Goal: Information Seeking & Learning: Learn about a topic

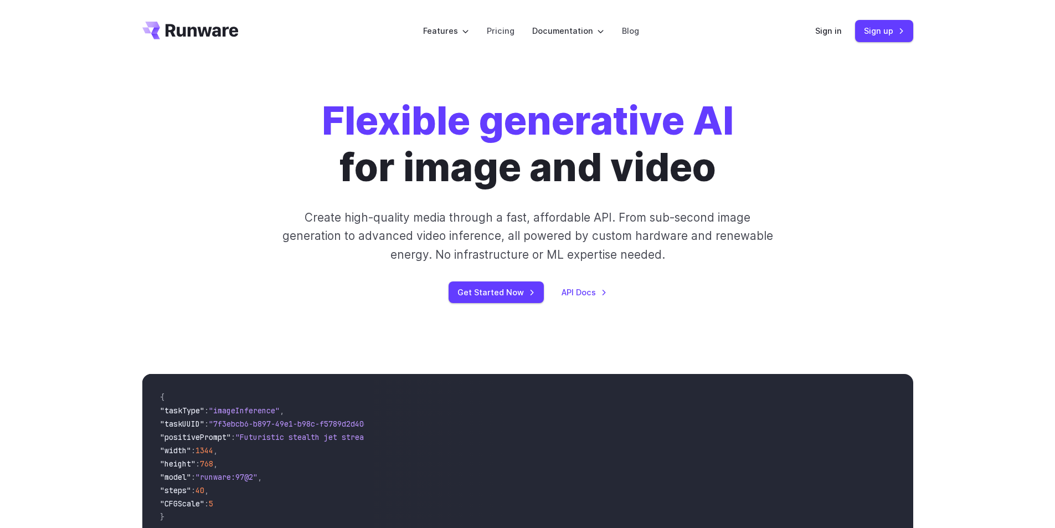
click at [516, 265] on div "Flexible generative AI for image and video Create high-quality media through a …" at bounding box center [527, 199] width 617 height 205
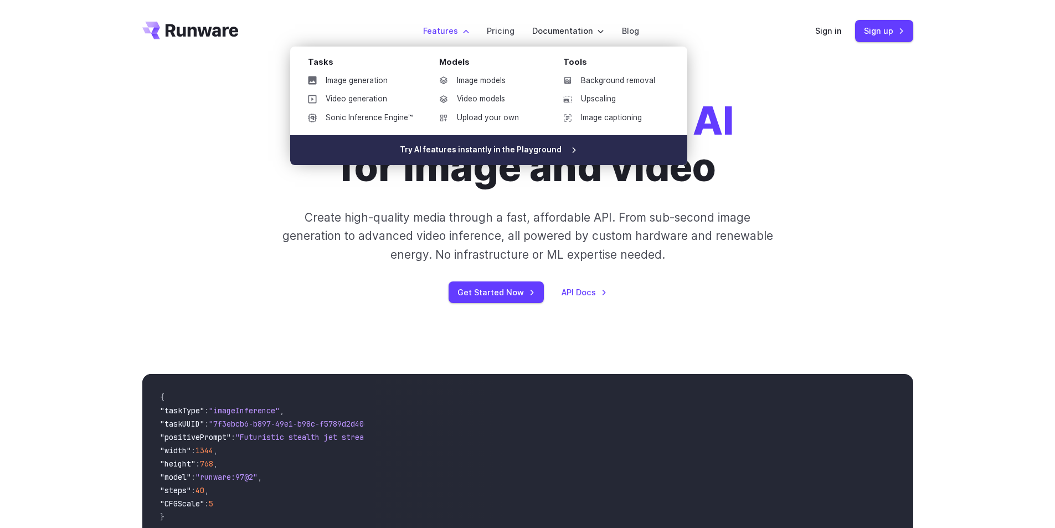
click at [495, 148] on link "Try AI features instantly in the Playground" at bounding box center [488, 150] width 397 height 30
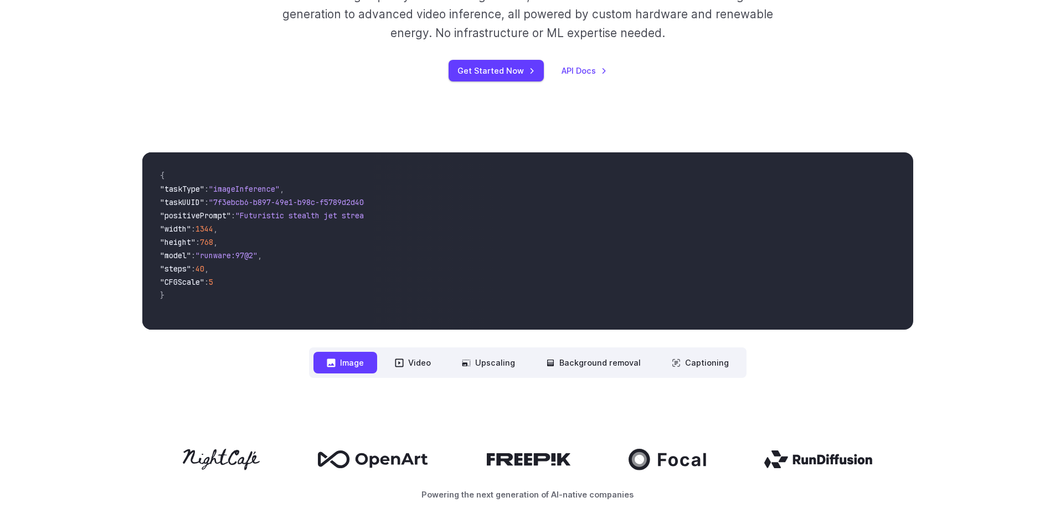
scroll to position [332, 0]
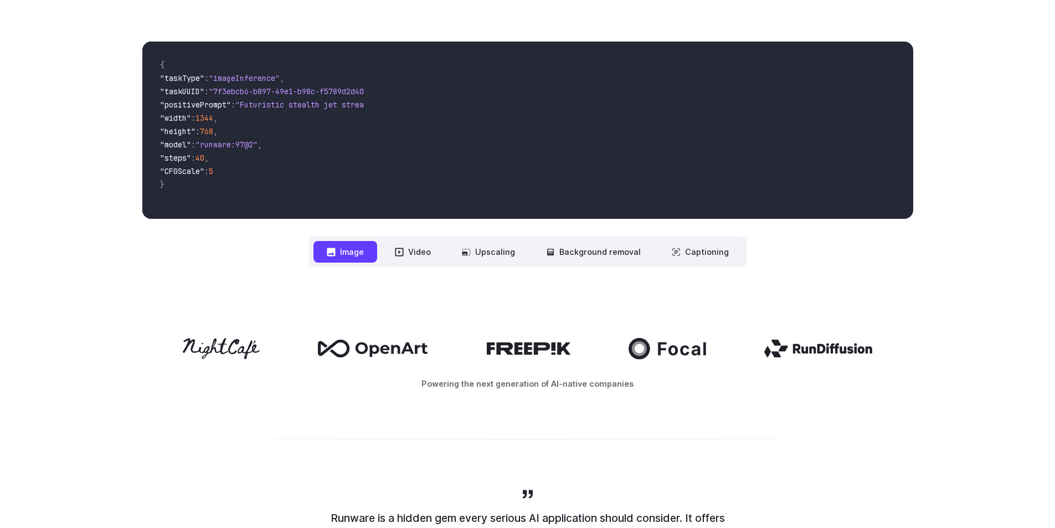
click at [809, 347] on icon at bounding box center [818, 349] width 108 height 18
click at [569, 343] on icon at bounding box center [529, 348] width 84 height 12
click at [412, 357] on icon at bounding box center [373, 349] width 110 height 18
click at [216, 353] on icon at bounding box center [221, 348] width 77 height 21
click at [426, 255] on button "Video" at bounding box center [413, 252] width 63 height 22
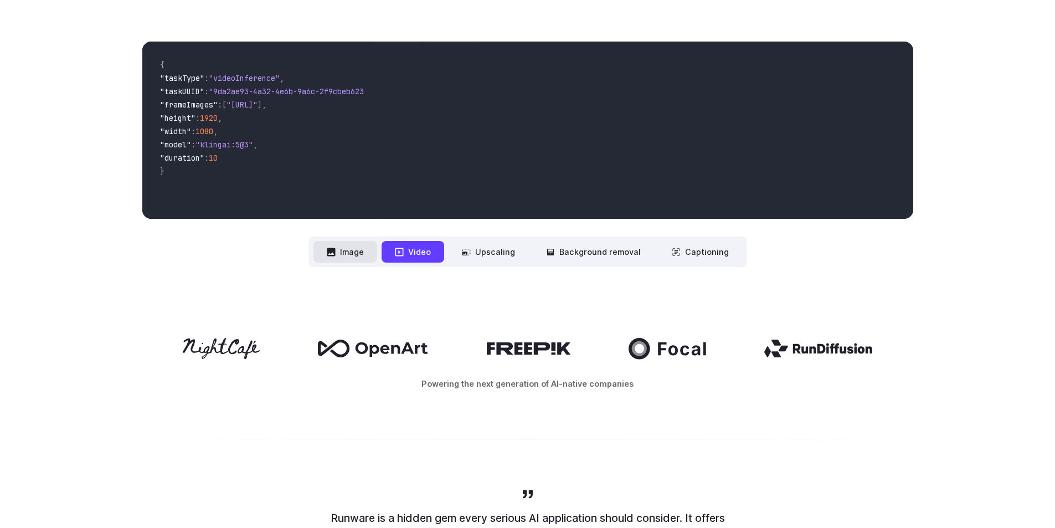
click at [374, 261] on button "Image" at bounding box center [345, 252] width 64 height 22
click at [428, 259] on button "Video" at bounding box center [413, 252] width 63 height 22
click at [493, 254] on button "Upscaling" at bounding box center [489, 252] width 80 height 22
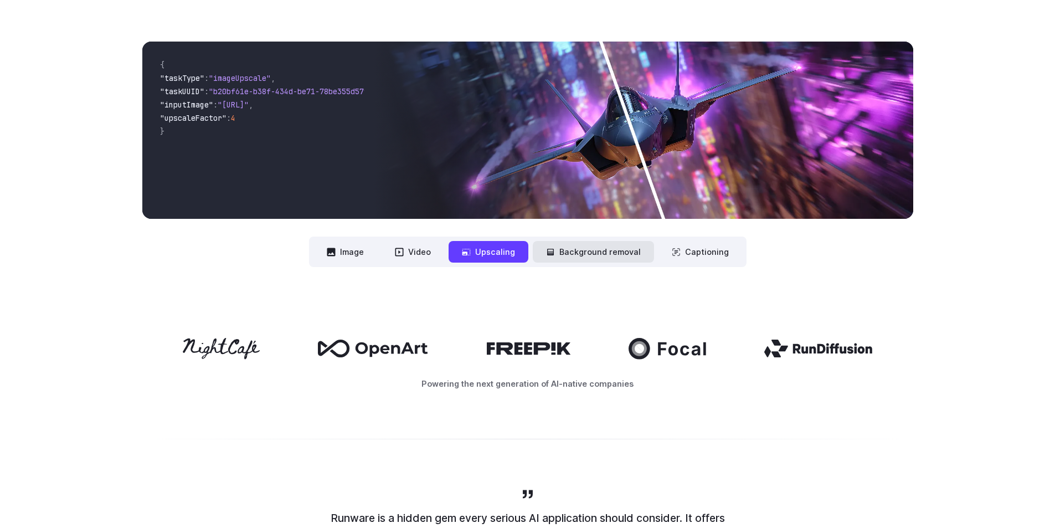
click at [566, 253] on button "Background removal" at bounding box center [593, 252] width 121 height 22
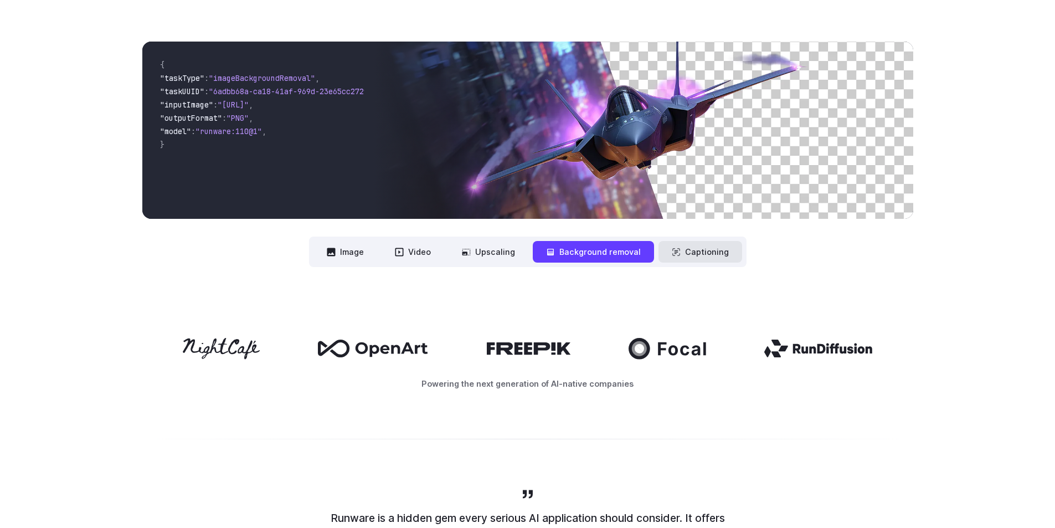
click at [688, 250] on button "Captioning" at bounding box center [701, 252] width 84 height 22
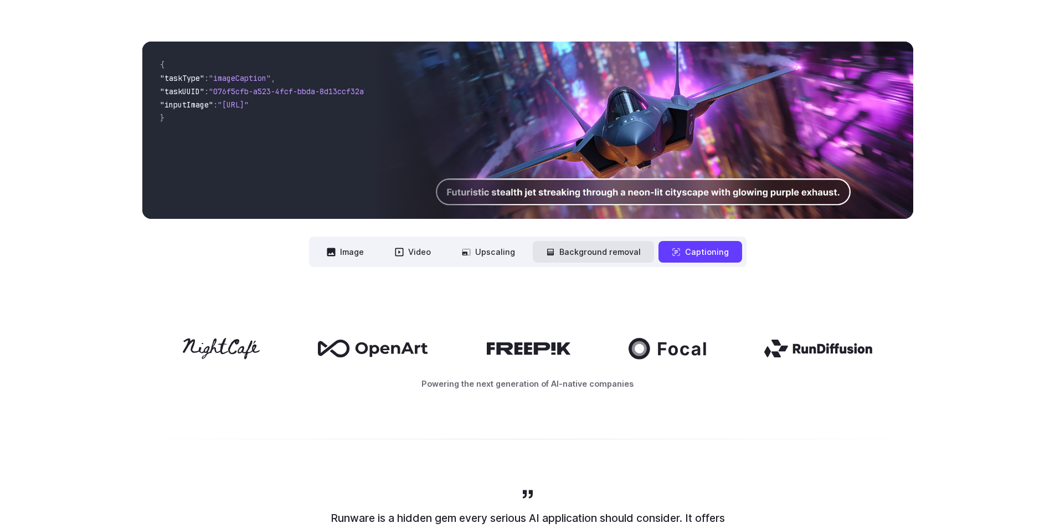
click at [539, 255] on button "Background removal" at bounding box center [593, 252] width 121 height 22
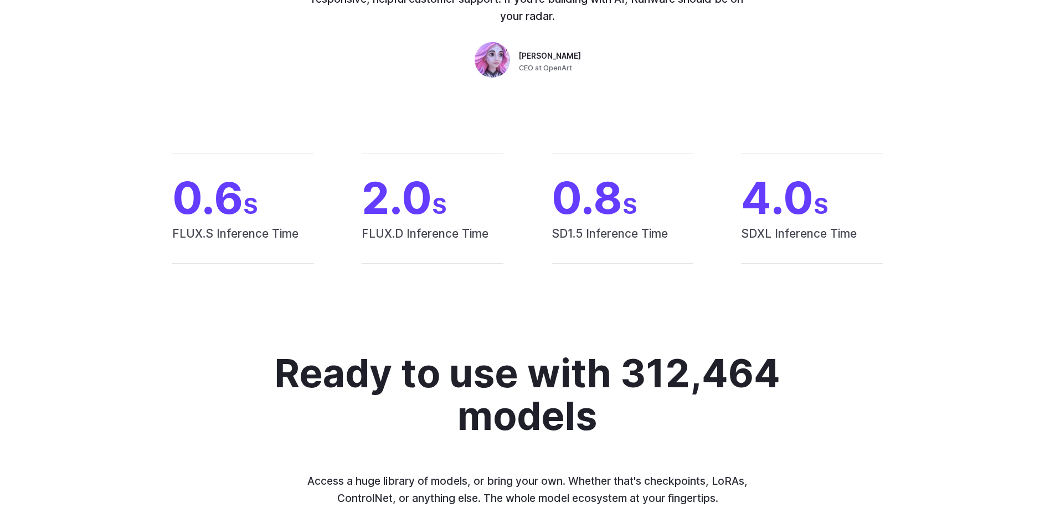
scroll to position [886, 0]
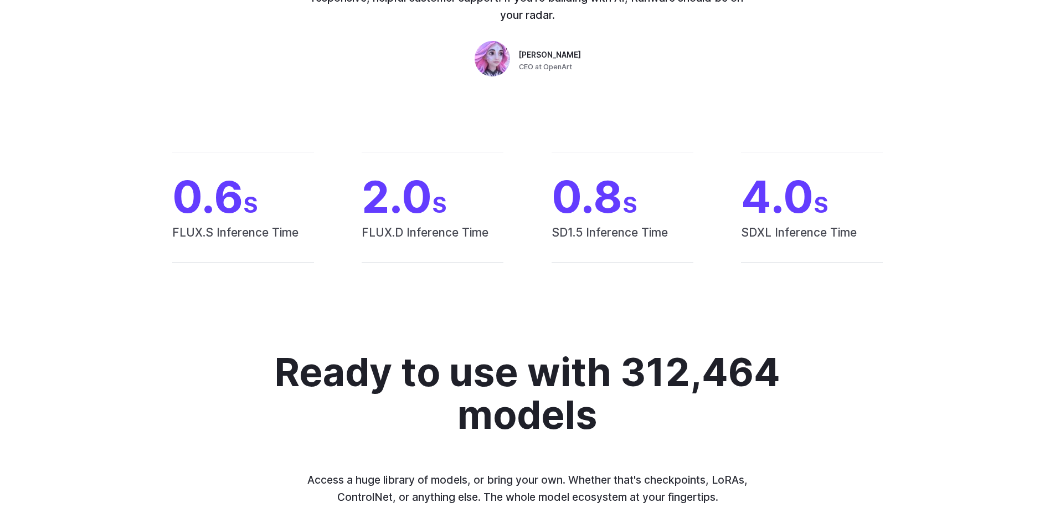
click at [372, 247] on span "FLUX.D Inference Time" at bounding box center [433, 242] width 142 height 39
click at [578, 241] on span "SD1.5 Inference Time" at bounding box center [623, 242] width 142 height 39
click at [795, 236] on span "SDXL Inference Time" at bounding box center [812, 242] width 142 height 39
click at [790, 256] on span "SDXL Inference Time" at bounding box center [812, 242] width 142 height 39
click at [193, 241] on span "FLUX.S Inference Time" at bounding box center [243, 242] width 142 height 39
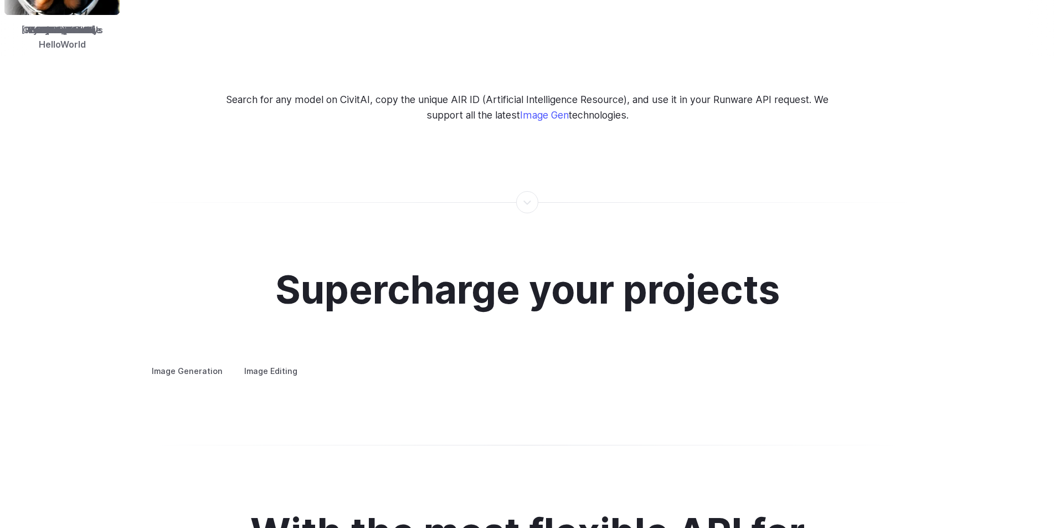
scroll to position [1994, 0]
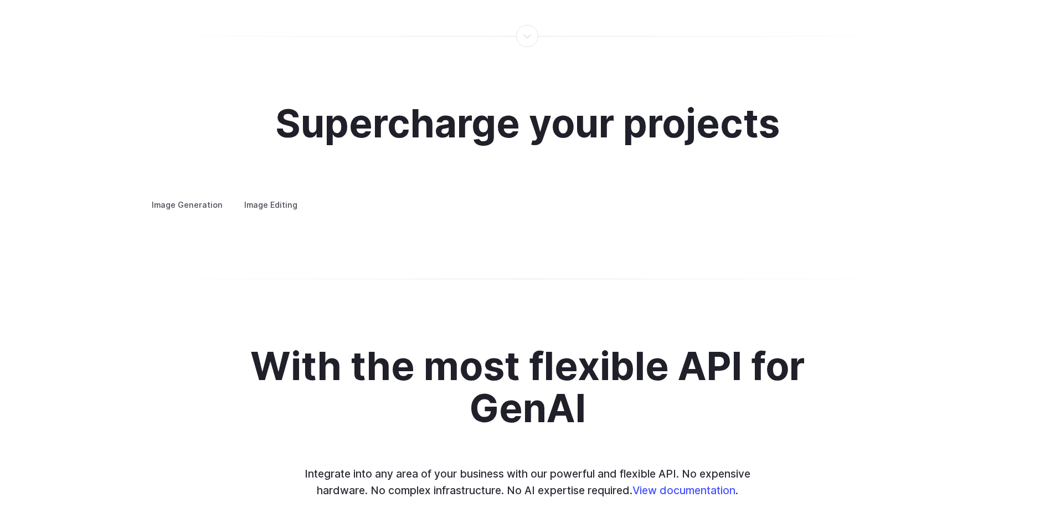
click at [0, 0] on summary "Concept design" at bounding box center [0, 0] width 0 height 0
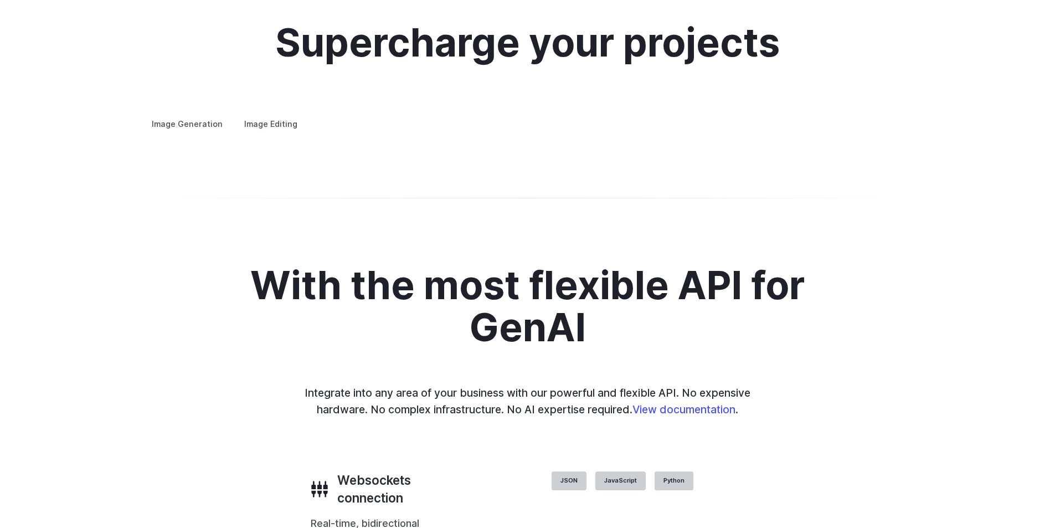
scroll to position [2216, 0]
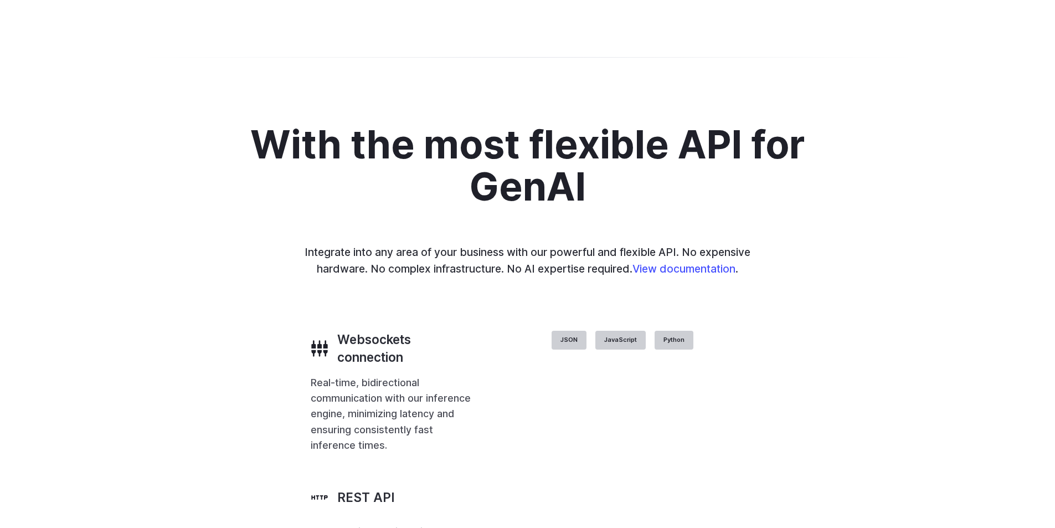
click at [0, 0] on details "Product design Quickly design and visualize new product lines, accessories, or …" at bounding box center [0, 0] width 0 height 0
click at [0, 0] on h3 "Personalized assets" at bounding box center [0, 0] width 0 height 0
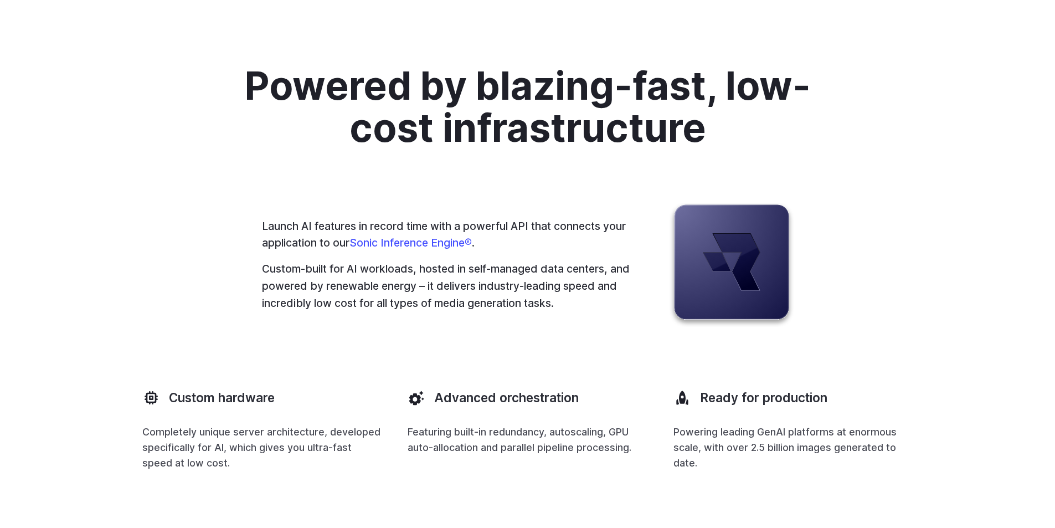
scroll to position [2927, 0]
